Goal: Task Accomplishment & Management: Manage account settings

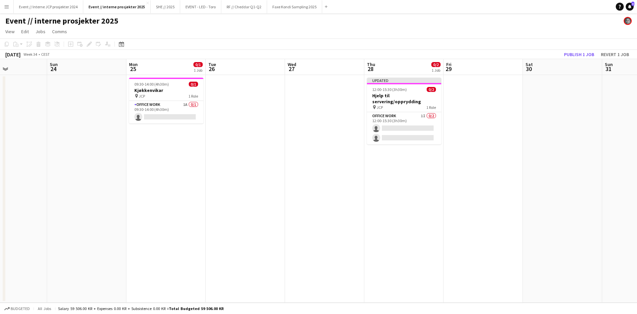
scroll to position [0, 206]
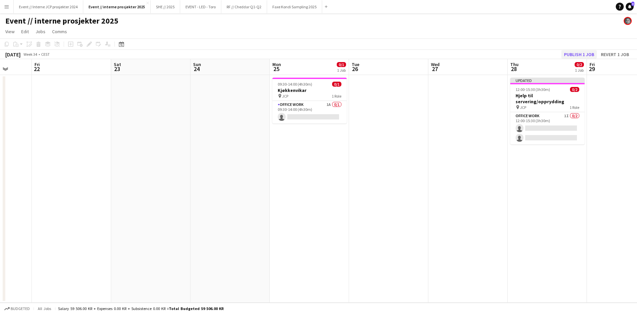
click at [571, 52] on button "Publish 1 job" at bounding box center [579, 54] width 36 height 9
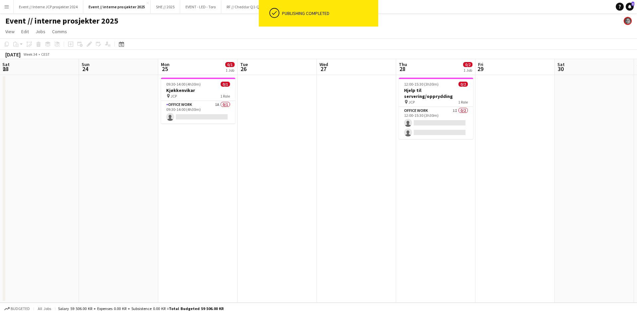
scroll to position [0, 324]
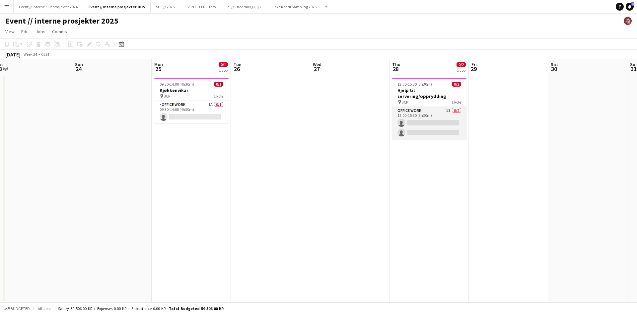
click at [402, 116] on app-card-role "Office work 1I 0/2 12:00-15:30 (3h30m) single-neutral-actions single-neutral-ac…" at bounding box center [429, 123] width 74 height 32
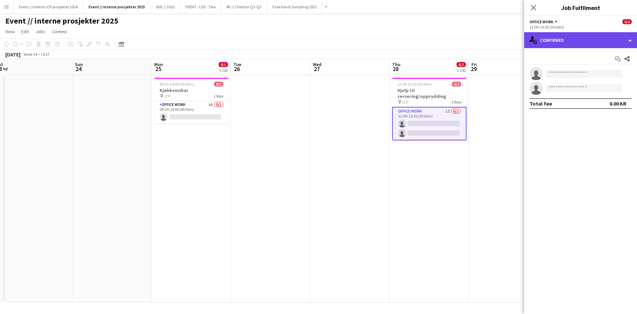
click at [594, 39] on div "single-neutral-actions-check-2 Confirmed" at bounding box center [580, 40] width 113 height 16
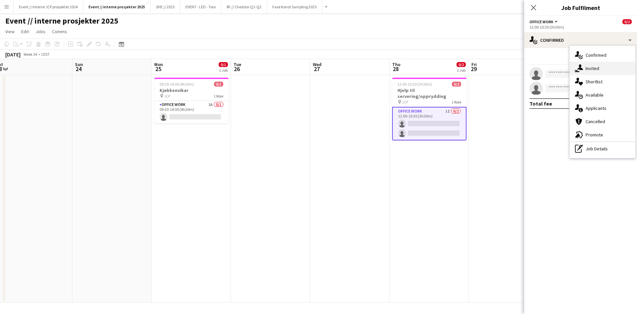
click at [592, 70] on div "single-neutral-actions-share-1 Invited" at bounding box center [603, 68] width 66 height 13
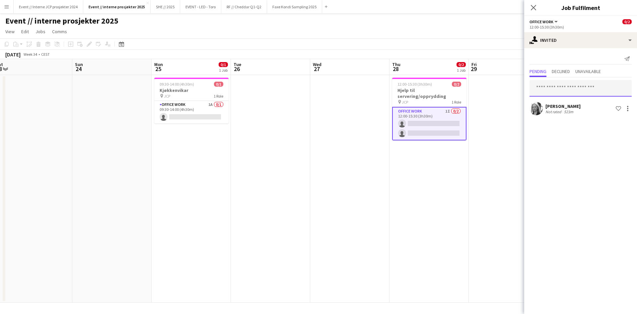
click at [577, 92] on input "text" at bounding box center [581, 88] width 102 height 17
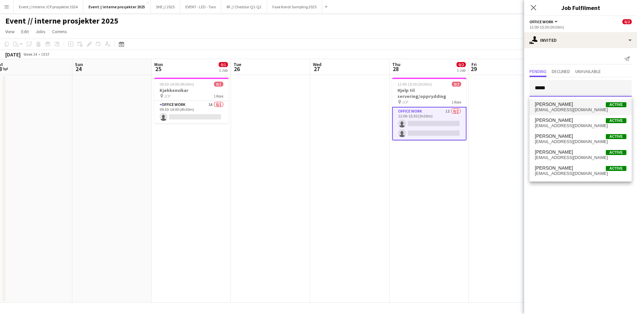
type input "*****"
click at [573, 104] on span "[PERSON_NAME]" at bounding box center [554, 105] width 38 height 6
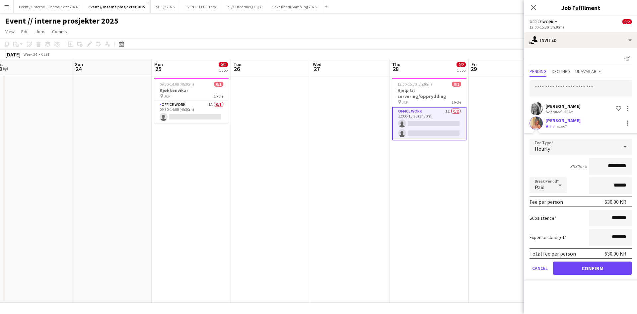
click at [609, 274] on button "Confirm" at bounding box center [592, 267] width 79 height 13
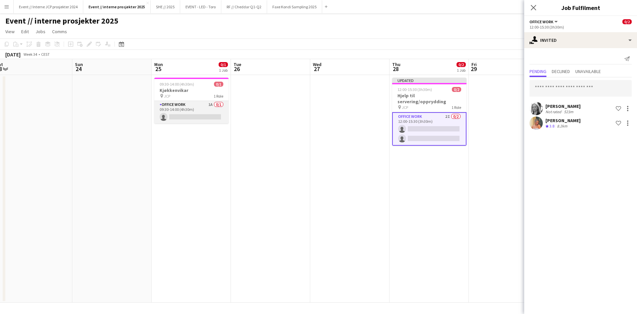
click at [174, 111] on app-card-role "Office work 1A 0/1 09:30-14:00 (4h30m) single-neutral-actions" at bounding box center [191, 112] width 74 height 23
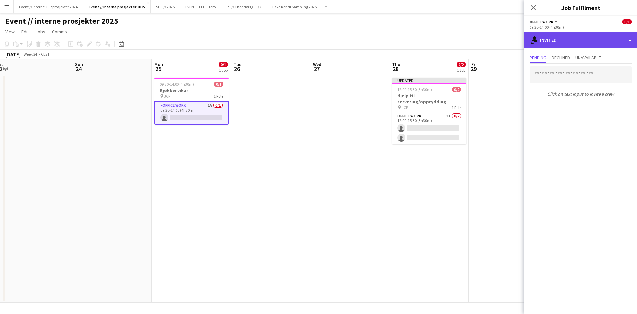
click at [575, 36] on div "single-neutral-actions-share-1 Invited" at bounding box center [580, 40] width 113 height 16
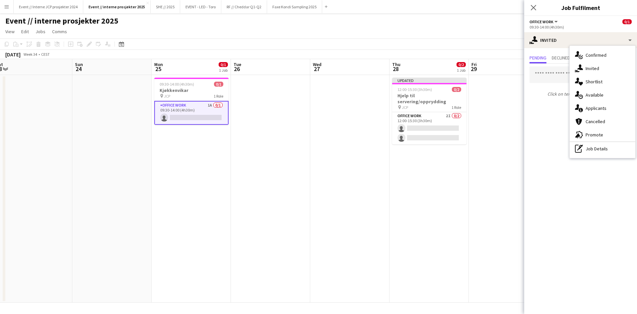
click at [596, 72] on div "single-neutral-actions-share-1 Invited" at bounding box center [603, 68] width 66 height 13
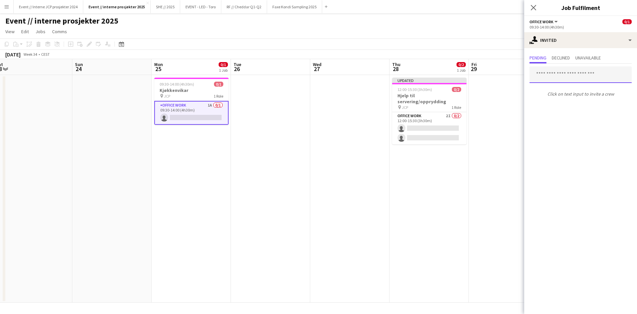
click at [591, 76] on input "text" at bounding box center [581, 74] width 102 height 17
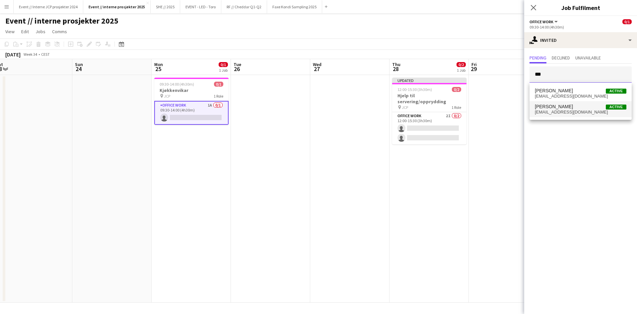
type input "***"
click at [598, 110] on span "[EMAIL_ADDRESS][DOMAIN_NAME]" at bounding box center [581, 111] width 92 height 5
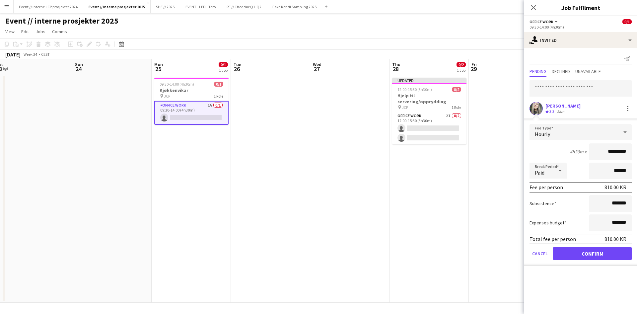
click at [613, 258] on button "Confirm" at bounding box center [592, 253] width 79 height 13
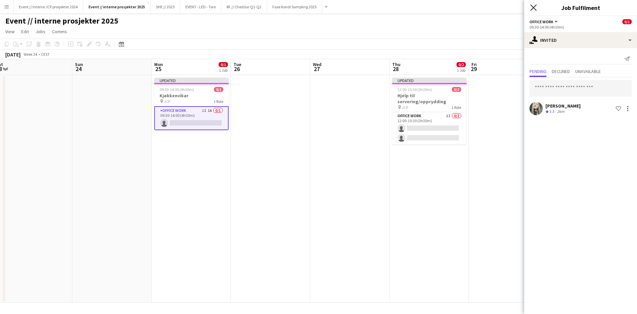
click at [534, 7] on icon at bounding box center [533, 7] width 6 height 6
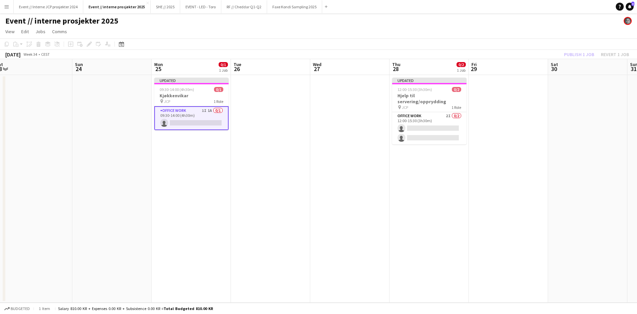
click at [572, 54] on div "Publish 1 job Revert 1 job" at bounding box center [596, 54] width 81 height 9
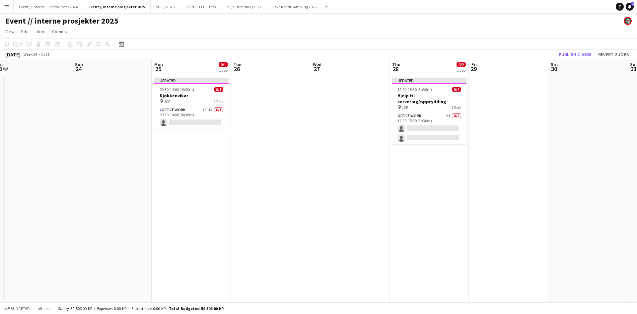
click at [572, 54] on button "Publish 2 jobs" at bounding box center [575, 54] width 38 height 9
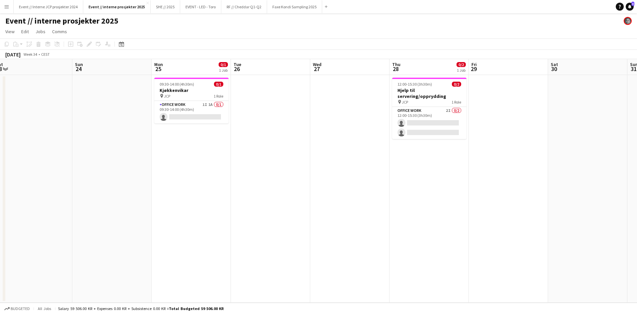
click at [10, 6] on button "Menu" at bounding box center [6, 6] width 13 height 13
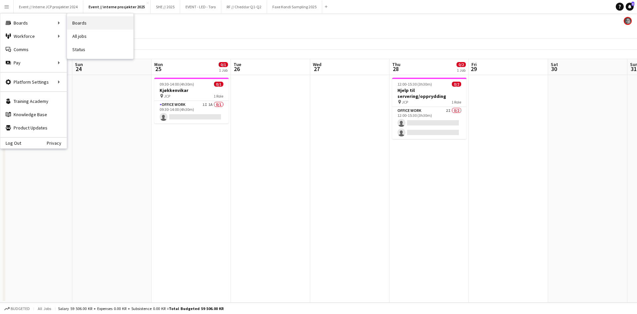
click at [73, 22] on link "Boards" at bounding box center [100, 22] width 66 height 13
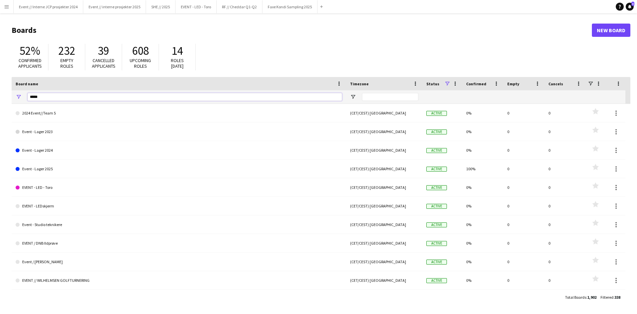
click at [115, 95] on input "*****" at bounding box center [185, 97] width 315 height 8
type input "**********"
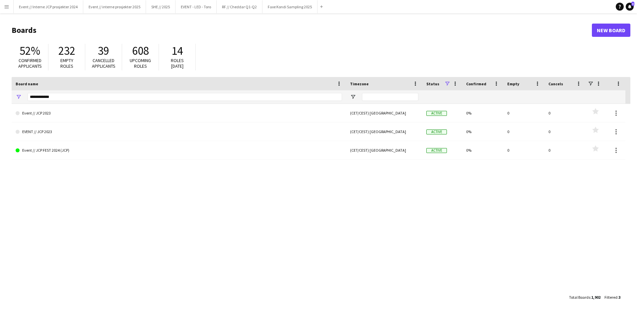
click at [10, 9] on button "Menu" at bounding box center [6, 6] width 13 height 13
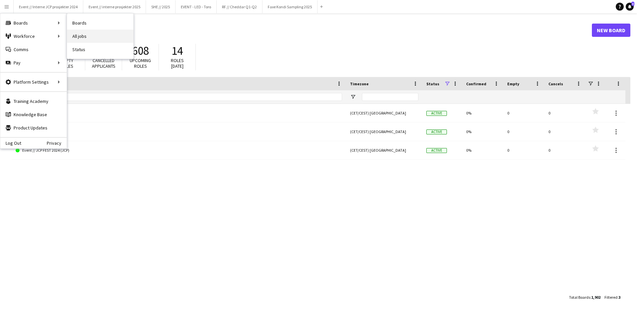
click at [79, 39] on link "All jobs" at bounding box center [100, 36] width 66 height 13
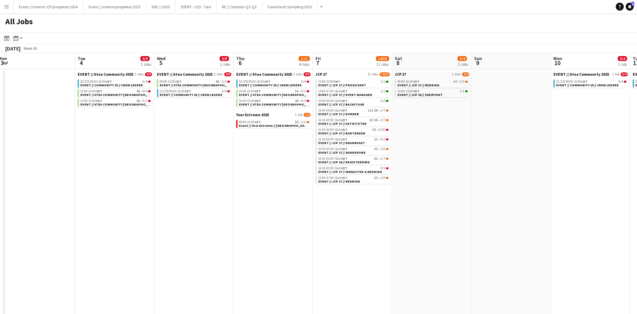
scroll to position [0, 244]
click at [355, 84] on span "EVENT // JCP 27 // PRODUSENT" at bounding box center [341, 85] width 48 height 4
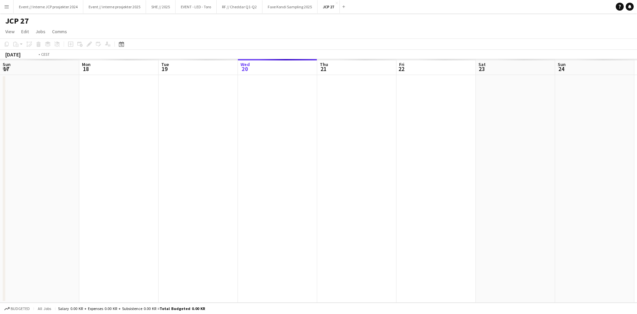
scroll to position [0, 228]
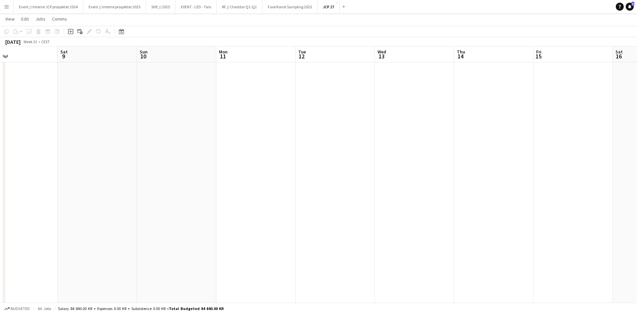
scroll to position [0, 262]
click at [11, 5] on button "Menu" at bounding box center [6, 6] width 13 height 13
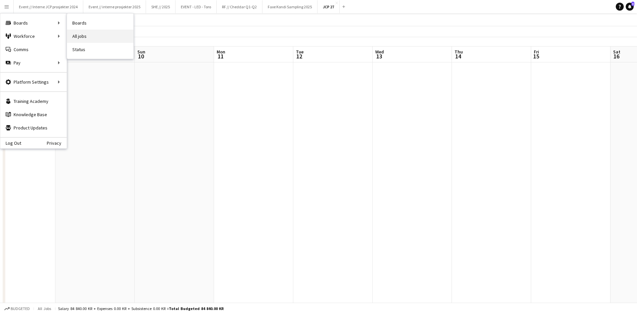
click at [84, 35] on link "All jobs" at bounding box center [100, 36] width 66 height 13
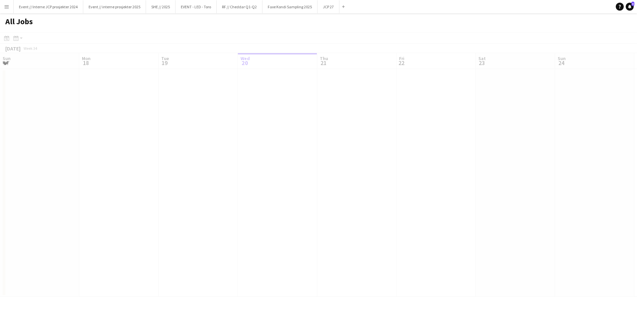
scroll to position [0, 158]
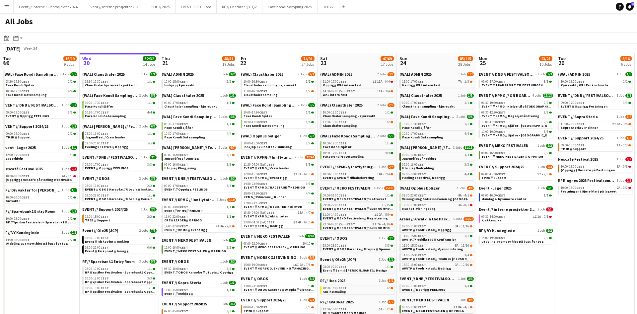
click at [5, 8] on app-icon "Menu" at bounding box center [6, 6] width 5 height 5
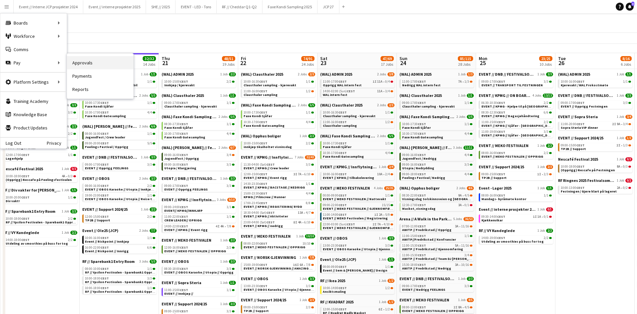
click at [76, 64] on link "Approvals" at bounding box center [100, 62] width 66 height 13
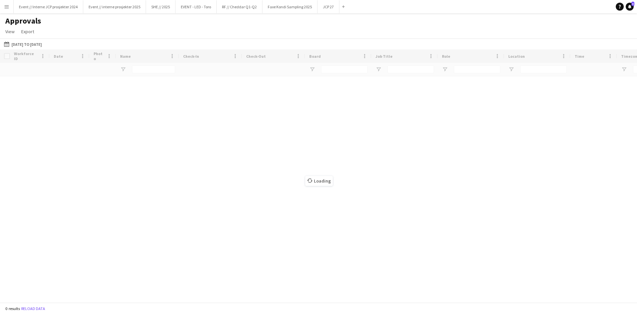
click at [9, 6] on button "Menu" at bounding box center [6, 6] width 13 height 13
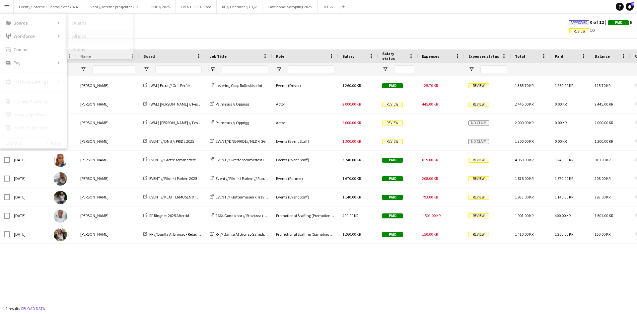
click at [75, 39] on link "All jobs" at bounding box center [100, 36] width 66 height 13
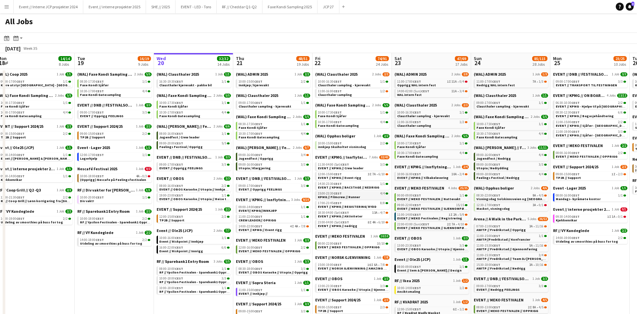
scroll to position [0, 154]
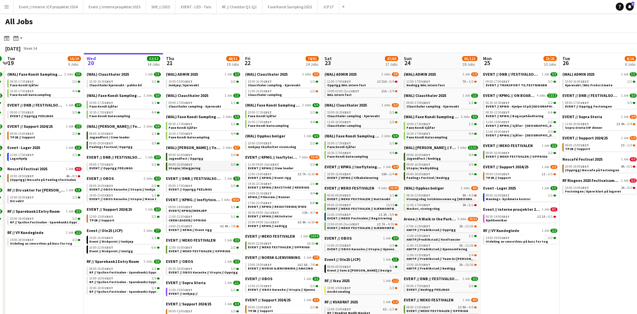
click at [226, 165] on link "09:00-16:00 CEST 3/3 Utopia / Klargjøring" at bounding box center [204, 166] width 70 height 8
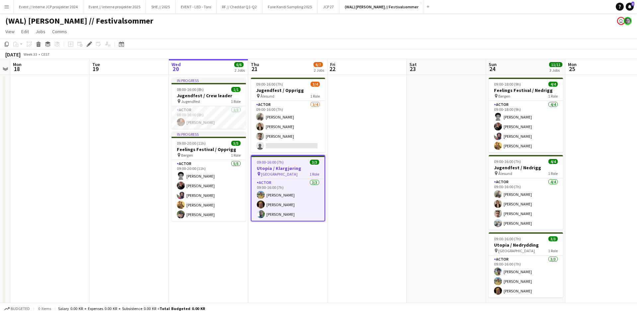
click at [9, 6] on button "Menu" at bounding box center [6, 6] width 13 height 13
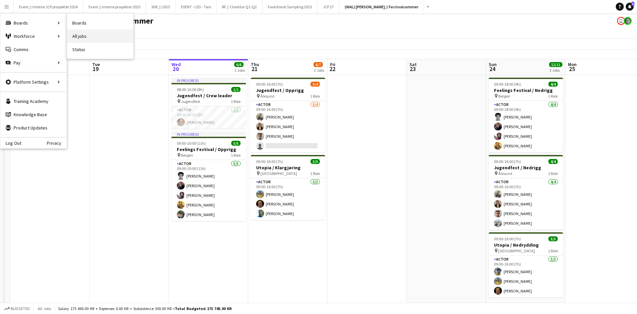
click at [81, 36] on link "All jobs" at bounding box center [100, 36] width 66 height 13
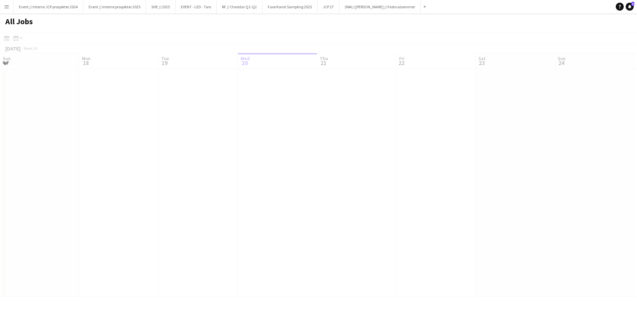
scroll to position [0, 158]
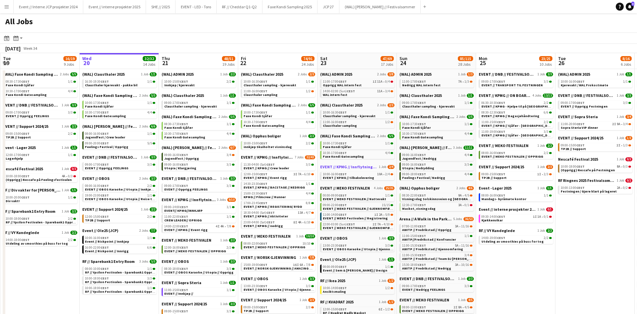
click at [342, 165] on span "EVENT // KPMG // Innflytningsfest" at bounding box center [348, 166] width 57 height 5
click at [140, 7] on button "Event // interne prosjekter 2025 Close" at bounding box center [114, 6] width 63 height 13
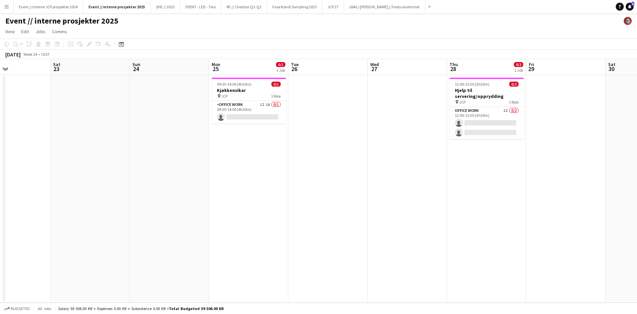
scroll to position [0, 270]
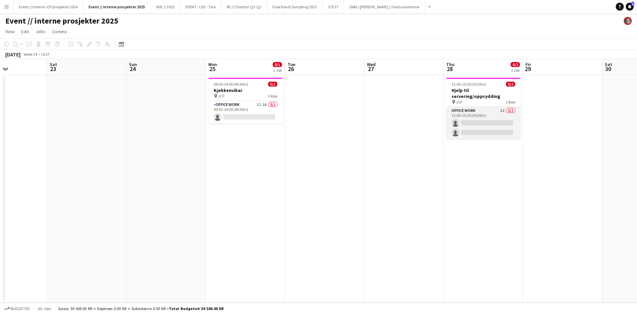
click at [469, 125] on app-card-role "Office work 2I 0/2 12:00-15:30 (3h30m) single-neutral-actions single-neutral-ac…" at bounding box center [483, 123] width 74 height 32
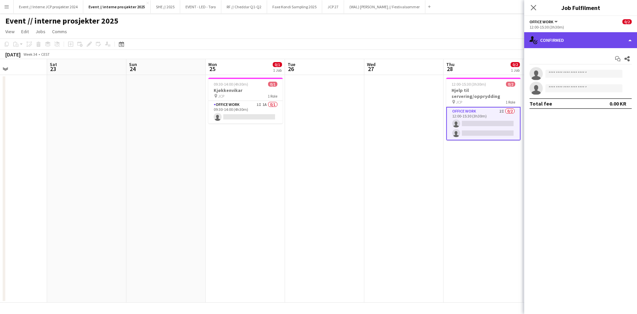
click at [586, 42] on div "single-neutral-actions-check-2 Confirmed" at bounding box center [580, 40] width 113 height 16
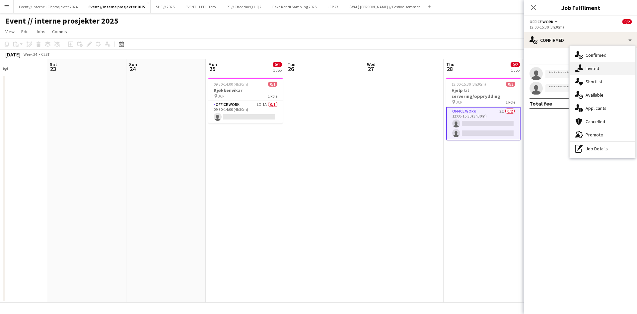
click at [592, 71] on div "single-neutral-actions-share-1 Invited" at bounding box center [603, 68] width 66 height 13
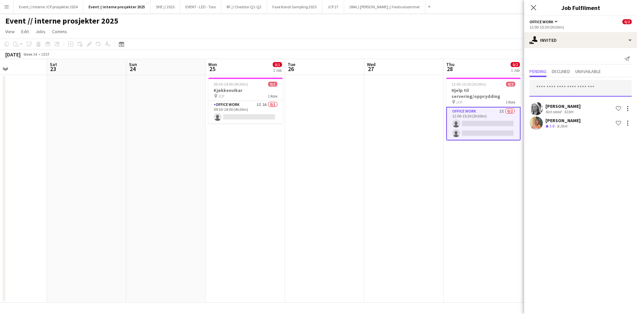
click at [560, 90] on input "text" at bounding box center [581, 88] width 102 height 17
type input "*****"
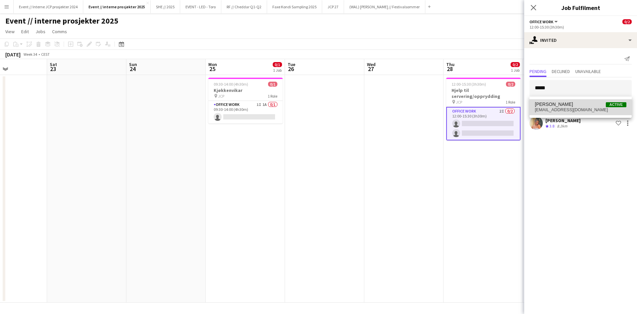
click at [570, 105] on span "Alban Idrizi Active" at bounding box center [581, 105] width 92 height 6
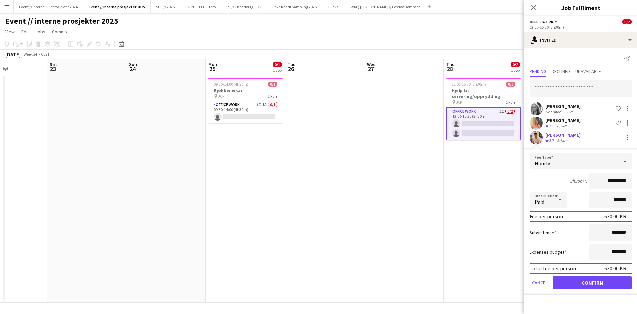
click at [599, 284] on button "Confirm" at bounding box center [592, 282] width 79 height 13
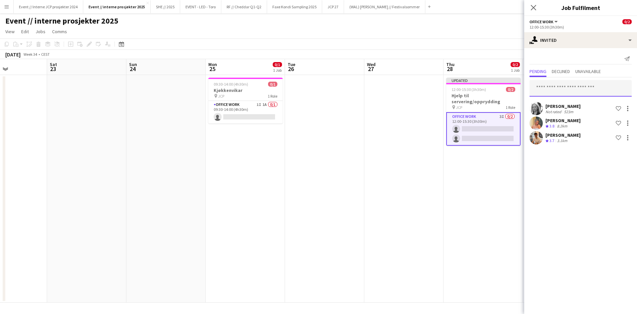
click at [566, 85] on input "text" at bounding box center [581, 88] width 102 height 17
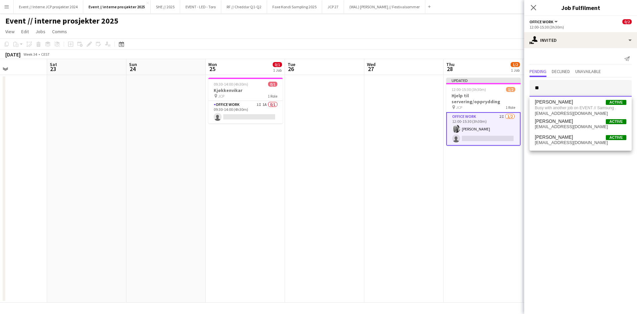
type input "*"
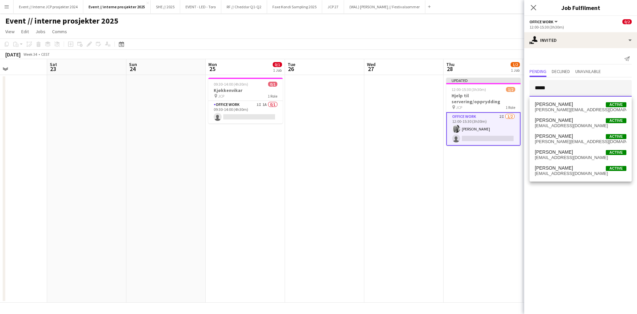
click at [557, 85] on input "*****" at bounding box center [581, 88] width 102 height 17
type input "****"
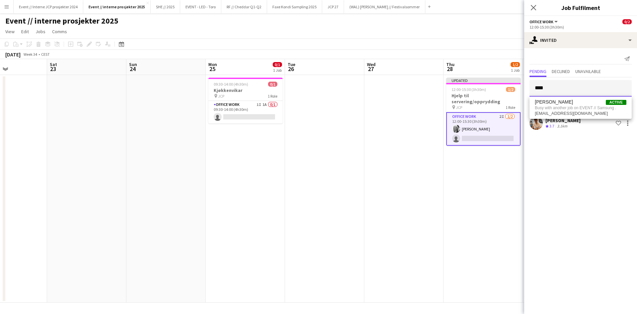
click at [551, 87] on input "****" at bounding box center [581, 88] width 102 height 17
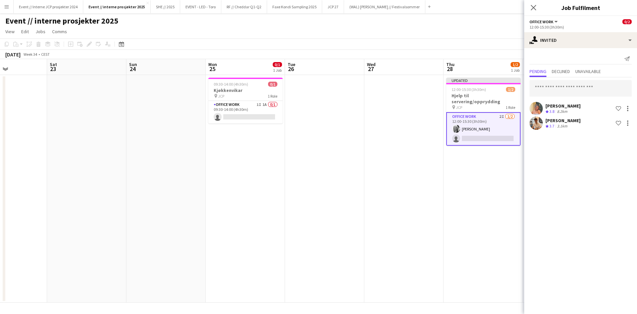
click at [529, 0] on div "Close pop-in" at bounding box center [533, 7] width 19 height 15
click at [537, 2] on div "Close pop-in" at bounding box center [533, 7] width 19 height 15
click at [536, 9] on icon "Close pop-in" at bounding box center [533, 7] width 6 height 6
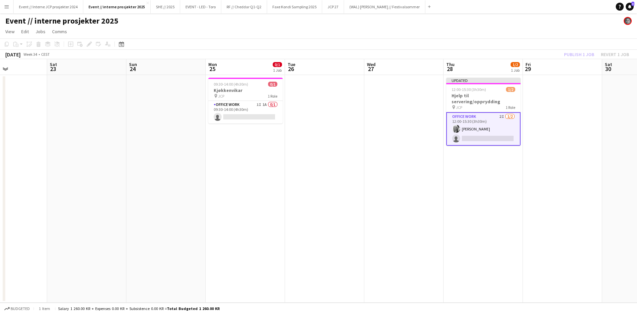
click at [575, 54] on div "Publish 1 job Revert 1 job" at bounding box center [596, 54] width 81 height 9
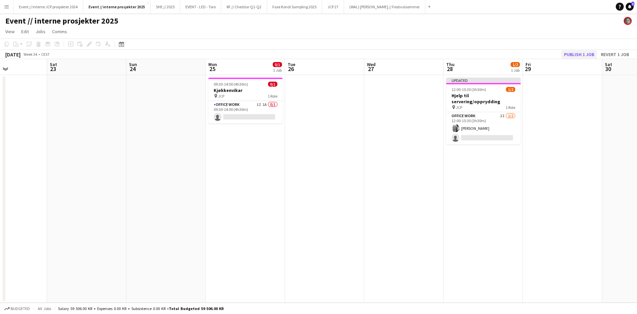
click at [578, 54] on button "Publish 1 job" at bounding box center [579, 54] width 36 height 9
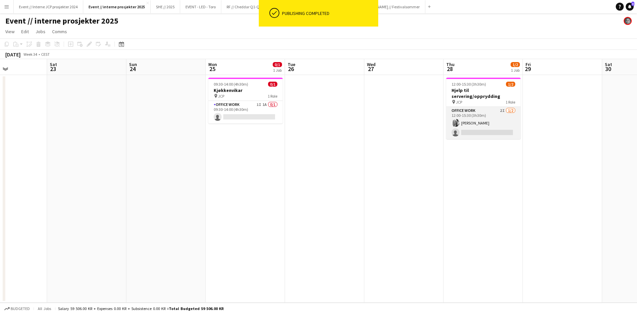
click at [476, 118] on app-card-role "Office work 2I 1/2 12:00-15:30 (3h30m) Maria Grefberg single-neutral-actions" at bounding box center [483, 123] width 74 height 32
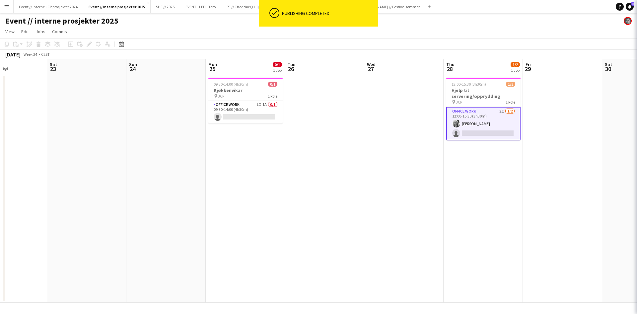
scroll to position [0, 270]
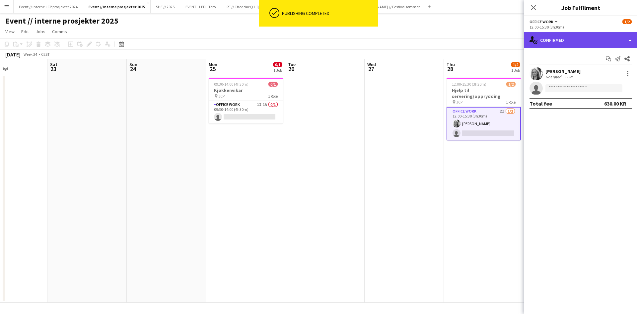
click at [567, 44] on div "single-neutral-actions-check-2 Confirmed" at bounding box center [580, 40] width 113 height 16
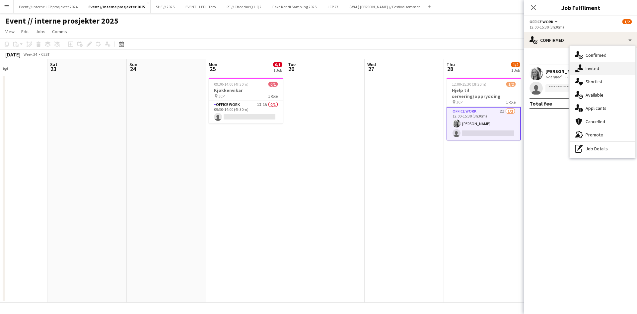
click at [598, 71] on div "single-neutral-actions-share-1 Invited" at bounding box center [603, 68] width 66 height 13
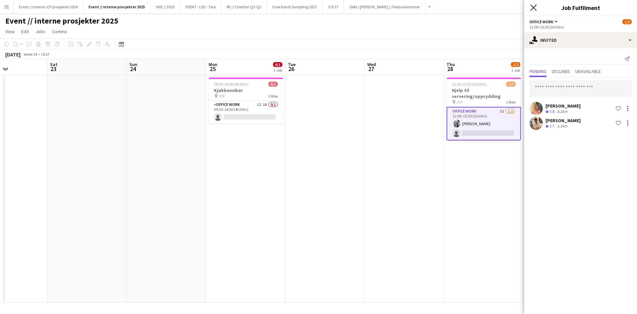
click at [534, 7] on icon at bounding box center [533, 7] width 6 height 6
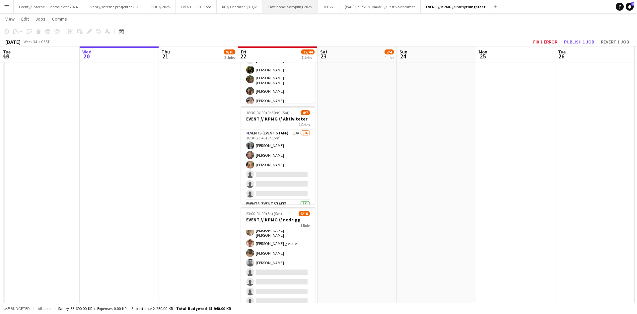
click at [295, 10] on button "Faxe Kondi Sampling 2025 Close" at bounding box center [289, 6] width 55 height 13
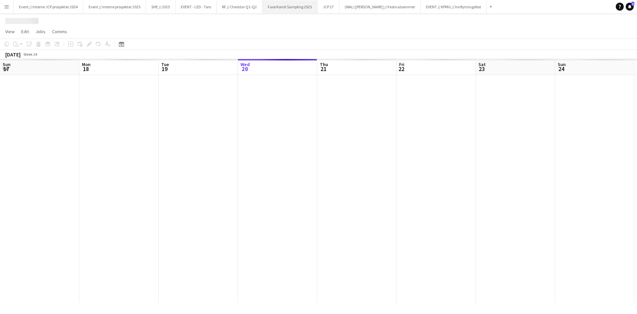
scroll to position [0, 158]
